Goal: Task Accomplishment & Management: Manage account settings

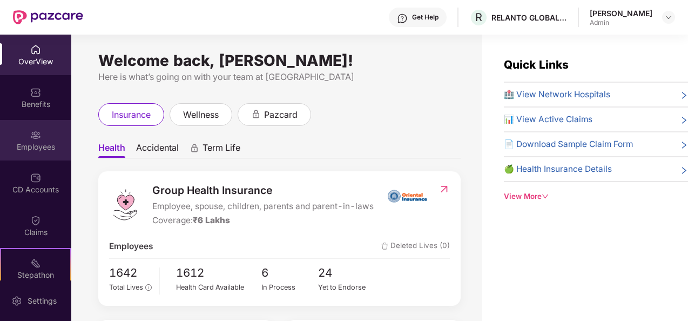
click at [21, 155] on div "Employees" at bounding box center [35, 140] width 71 height 40
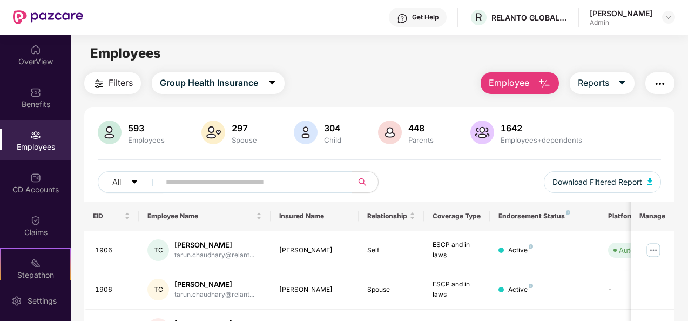
click at [311, 193] on div "All Download Filtered Report" at bounding box center [379, 186] width 563 height 30
click at [282, 180] on input "text" at bounding box center [252, 182] width 172 height 16
type input "****"
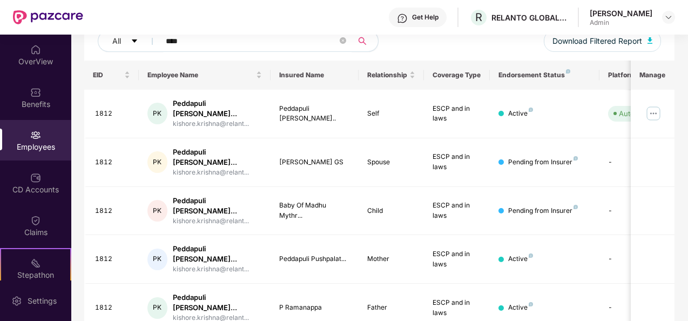
scroll to position [144, 0]
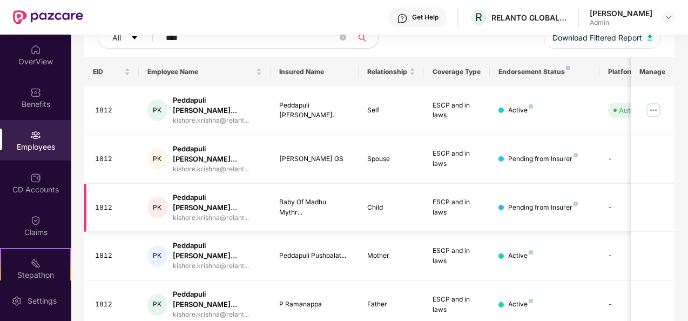
click at [610, 186] on td "-" at bounding box center [637, 207] width 77 height 49
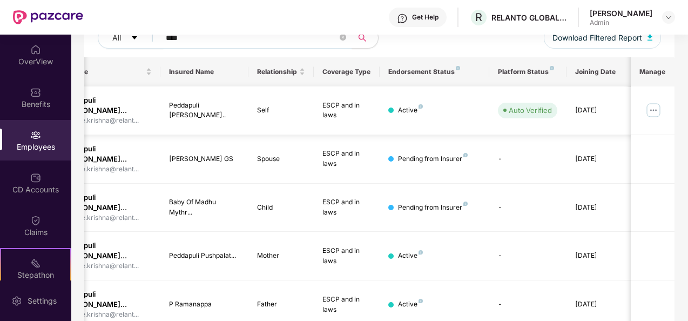
click at [650, 104] on img at bounding box center [652, 109] width 17 height 17
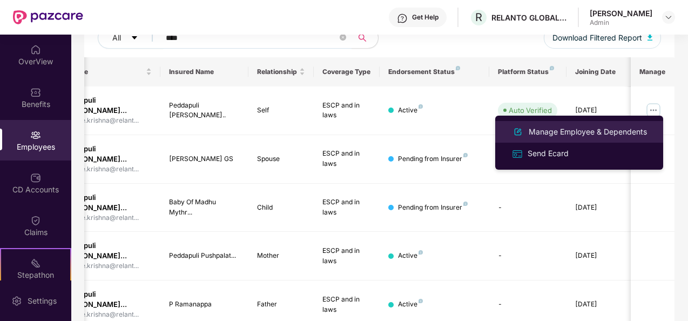
click at [598, 131] on div "Manage Employee & Dependents" at bounding box center [587, 132] width 123 height 12
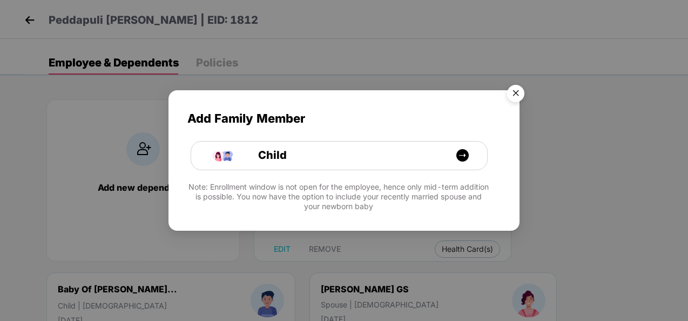
click at [512, 94] on img "Close" at bounding box center [515, 95] width 30 height 30
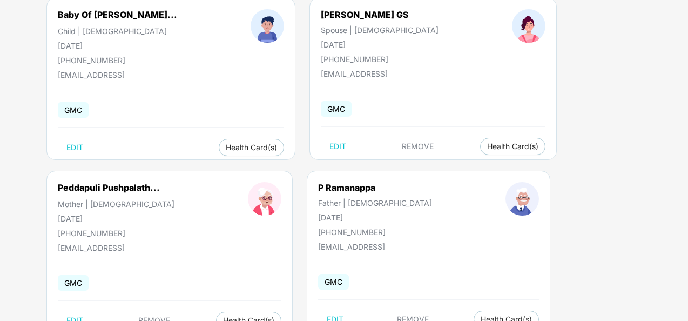
scroll to position [281, 0]
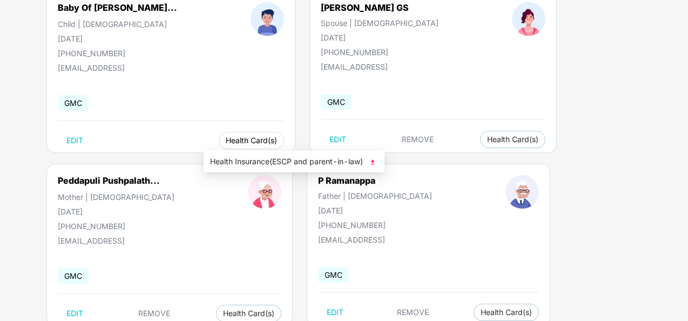
click at [244, 141] on span "Health Card(s)" at bounding box center [251, 140] width 51 height 5
click at [371, 162] on img at bounding box center [372, 162] width 11 height 11
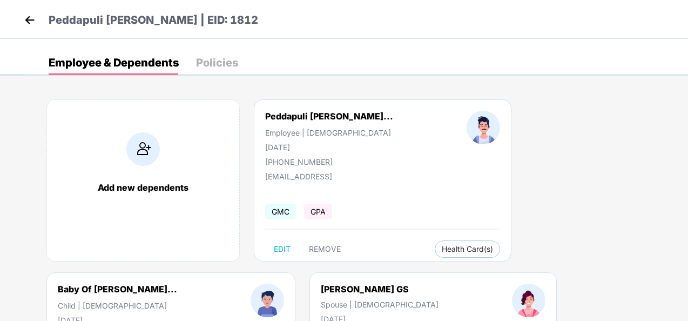
click at [37, 16] on img at bounding box center [30, 20] width 16 height 16
